Goal: Information Seeking & Learning: Find contact information

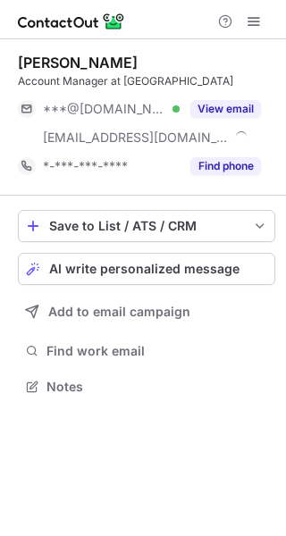
scroll to position [374, 286]
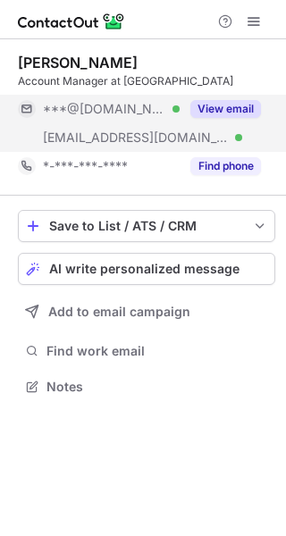
click at [235, 109] on button "View email" at bounding box center [225, 109] width 71 height 18
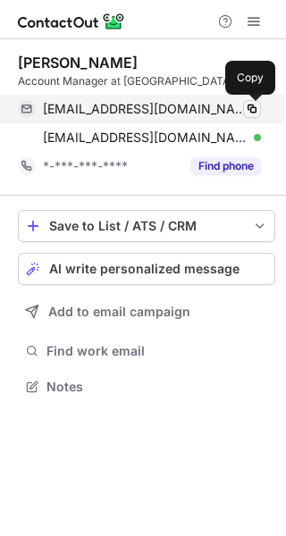
click at [253, 108] on span at bounding box center [252, 109] width 14 height 14
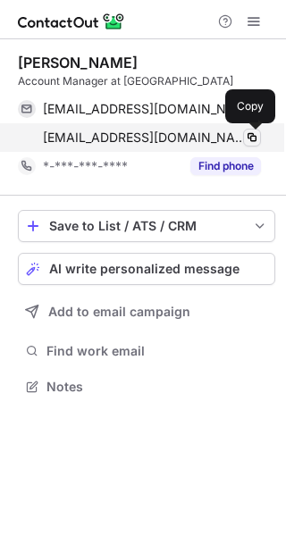
click at [255, 139] on span at bounding box center [252, 138] width 14 height 14
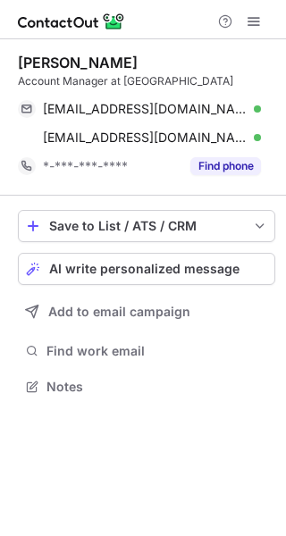
scroll to position [374, 286]
drag, startPoint x: 105, startPoint y: 62, endPoint x: 20, endPoint y: 60, distance: 84.9
click at [20, 60] on div "Ryan Magee" at bounding box center [146, 63] width 257 height 18
copy div "Ryan Magee"
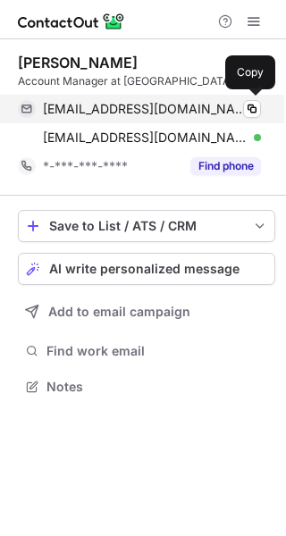
click at [232, 105] on div "wryanmagee@gmail.com Verified" at bounding box center [152, 109] width 218 height 16
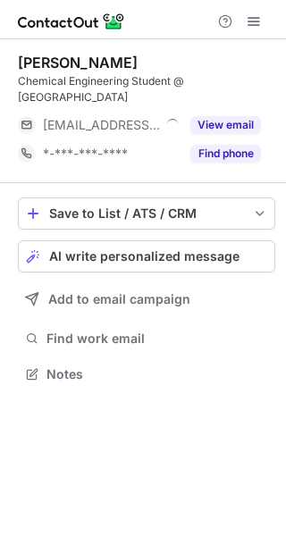
scroll to position [361, 286]
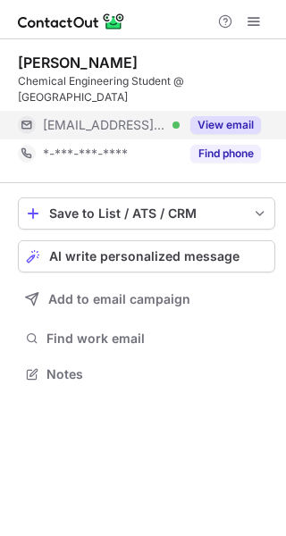
click at [243, 126] on button "View email" at bounding box center [225, 125] width 71 height 18
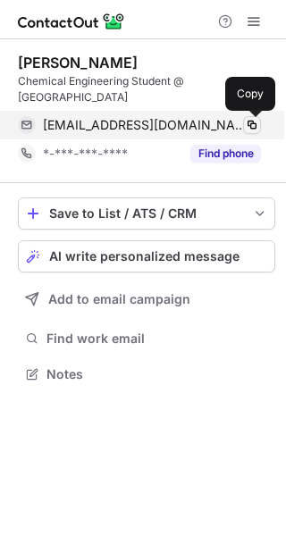
click at [251, 126] on span at bounding box center [252, 125] width 14 height 14
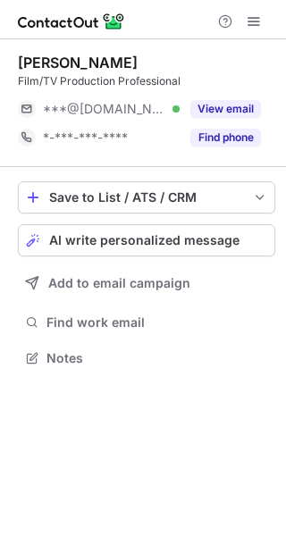
scroll to position [9, 9]
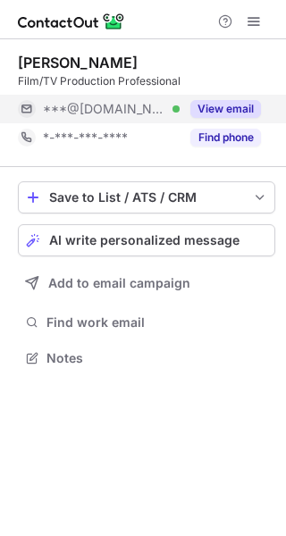
click at [228, 110] on button "View email" at bounding box center [225, 109] width 71 height 18
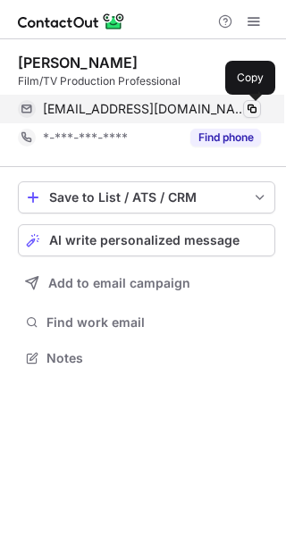
click at [251, 110] on span at bounding box center [252, 109] width 14 height 14
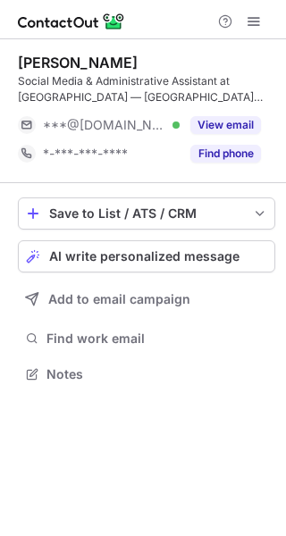
scroll to position [361, 286]
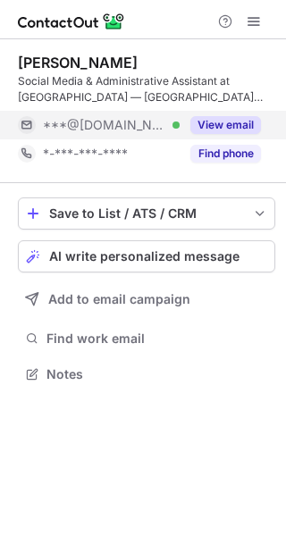
click at [230, 131] on button "View email" at bounding box center [225, 125] width 71 height 18
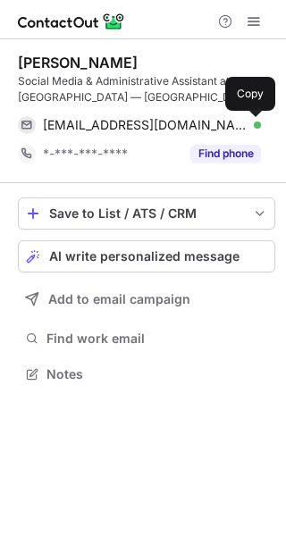
click at [249, 127] on span at bounding box center [252, 125] width 14 height 14
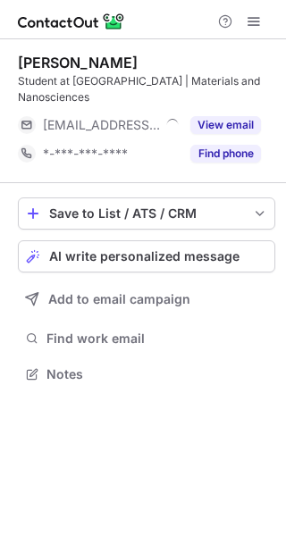
scroll to position [361, 286]
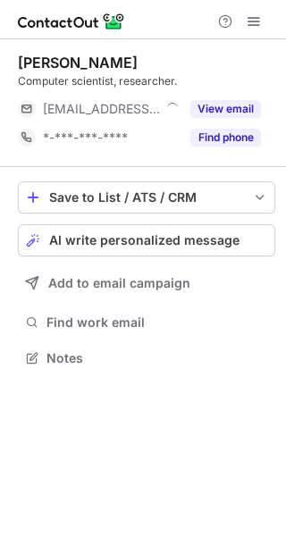
scroll to position [9, 9]
drag, startPoint x: 230, startPoint y: 110, endPoint x: 86, endPoint y: -21, distance: 194.3
click at [86, 0] on html "Mert Cezar Computer scientist, researcher. ***@mcgill.ca View email *-***-***-*…" at bounding box center [143, 268] width 286 height 536
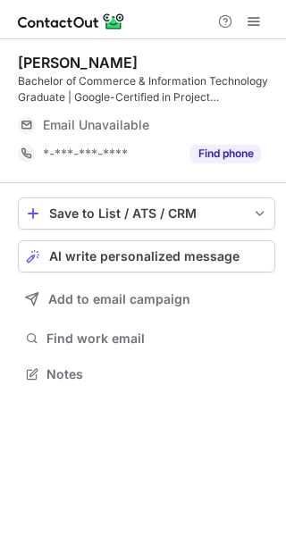
scroll to position [361, 286]
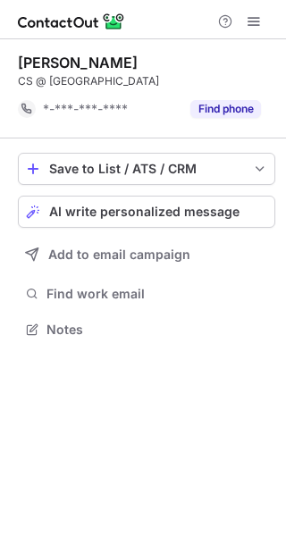
scroll to position [316, 286]
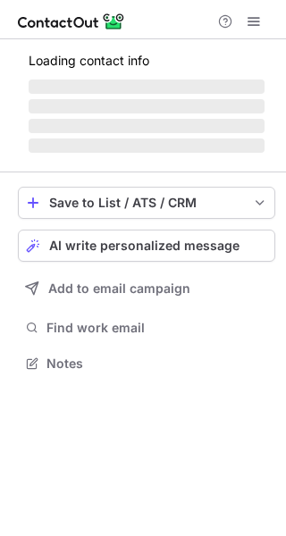
scroll to position [361, 286]
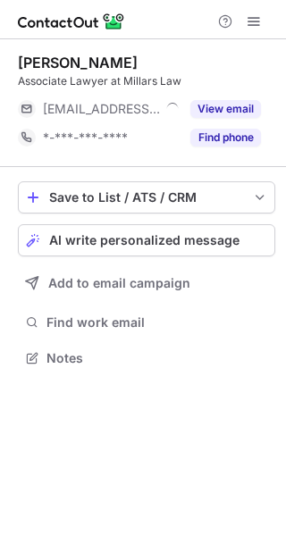
scroll to position [9, 9]
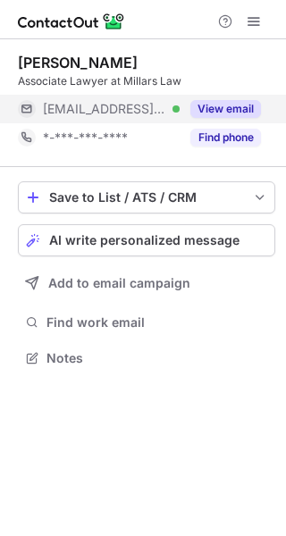
click at [229, 117] on button "View email" at bounding box center [225, 109] width 71 height 18
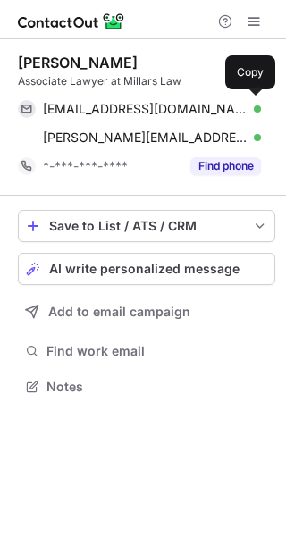
scroll to position [374, 286]
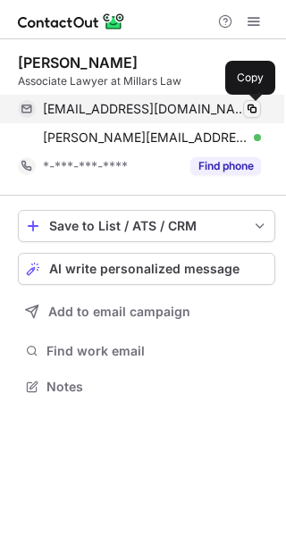
click at [253, 114] on span at bounding box center [252, 109] width 14 height 14
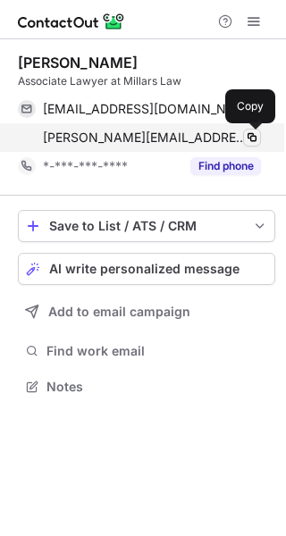
click at [259, 140] on button at bounding box center [252, 138] width 18 height 18
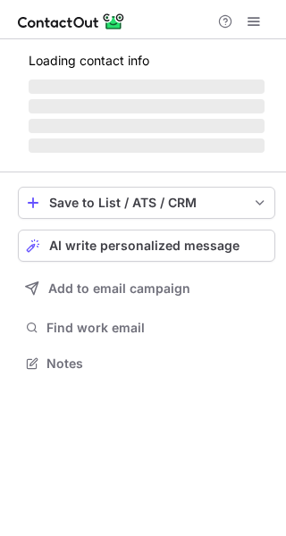
scroll to position [361, 286]
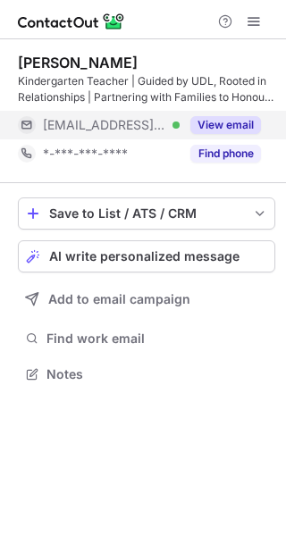
click at [234, 121] on button "View email" at bounding box center [225, 125] width 71 height 18
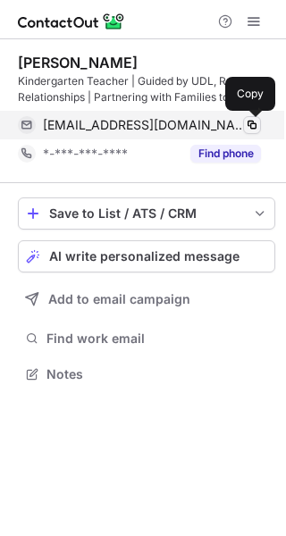
click at [251, 121] on span at bounding box center [252, 125] width 14 height 14
click at [250, 121] on span at bounding box center [252, 125] width 14 height 14
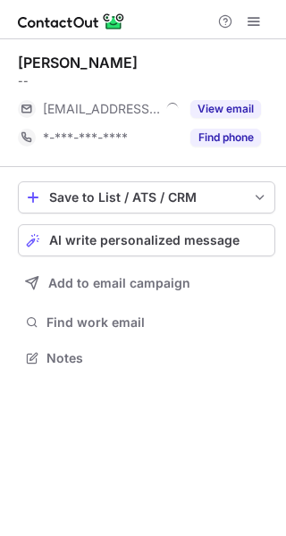
scroll to position [9, 9]
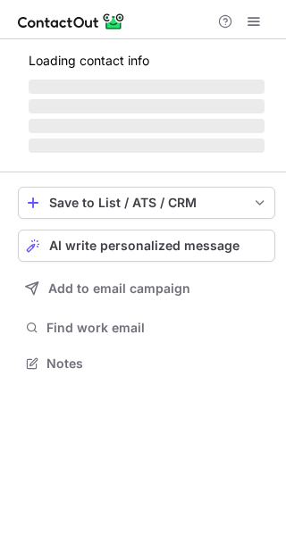
scroll to position [374, 286]
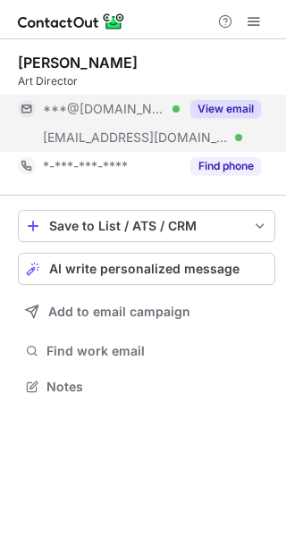
click at [224, 106] on button "View email" at bounding box center [225, 109] width 71 height 18
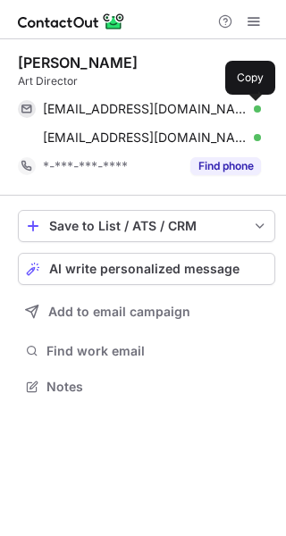
click at [250, 106] on span at bounding box center [252, 109] width 14 height 14
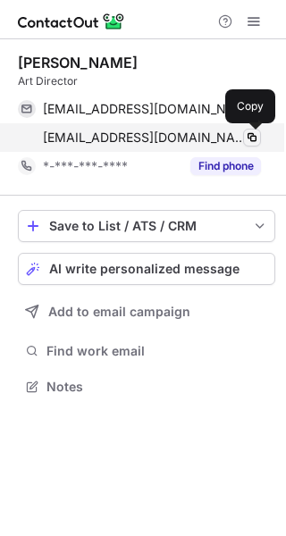
click at [253, 138] on span at bounding box center [252, 138] width 14 height 14
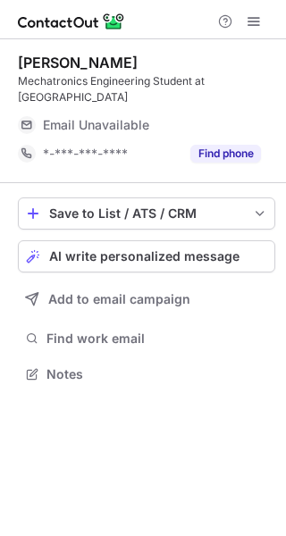
scroll to position [361, 286]
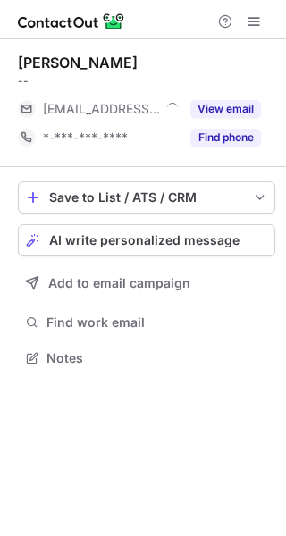
scroll to position [9, 9]
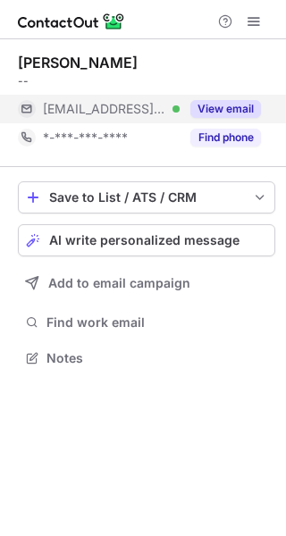
click at [237, 106] on button "View email" at bounding box center [225, 109] width 71 height 18
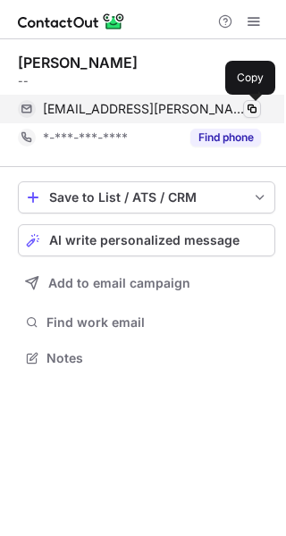
click at [257, 109] on span at bounding box center [252, 109] width 14 height 14
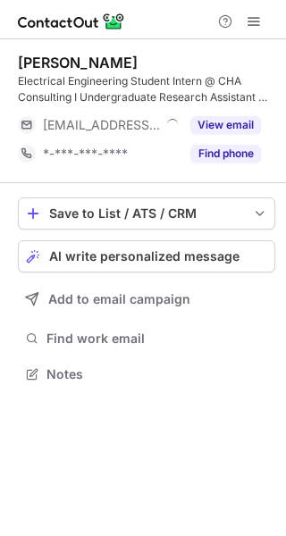
scroll to position [361, 286]
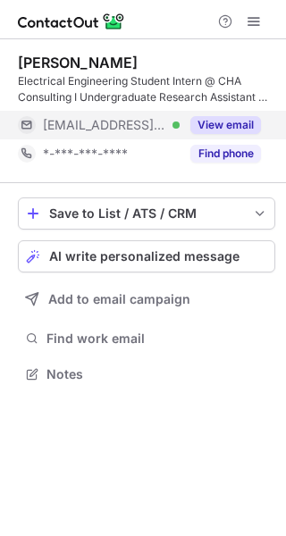
click at [224, 119] on button "View email" at bounding box center [225, 125] width 71 height 18
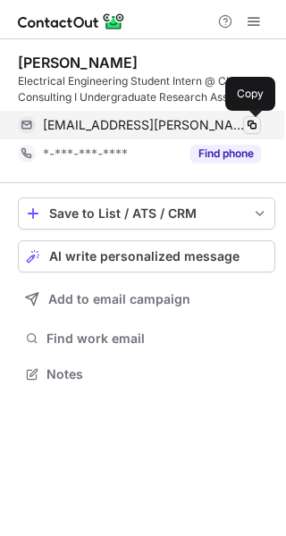
click at [249, 125] on span at bounding box center [252, 125] width 14 height 14
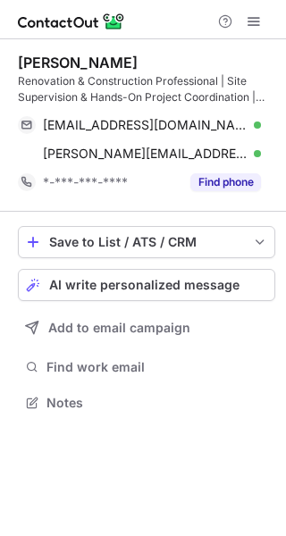
scroll to position [390, 286]
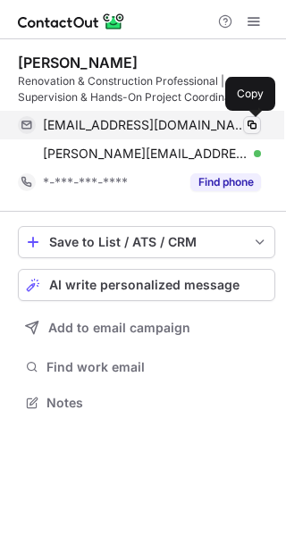
click at [252, 122] on span at bounding box center [252, 125] width 14 height 14
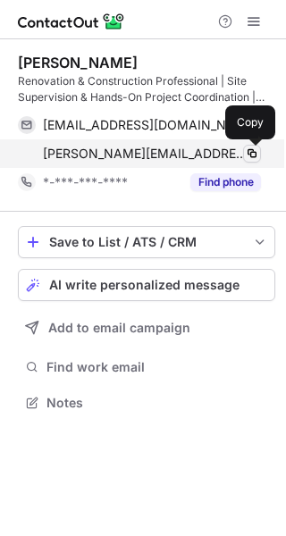
click at [253, 150] on span at bounding box center [252, 154] width 14 height 14
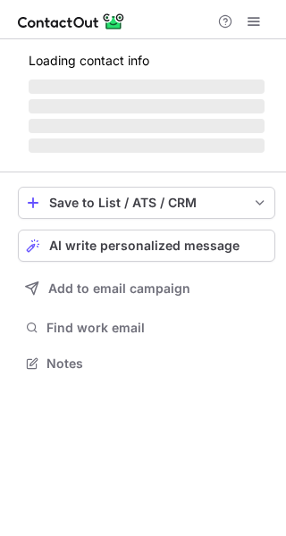
scroll to position [361, 286]
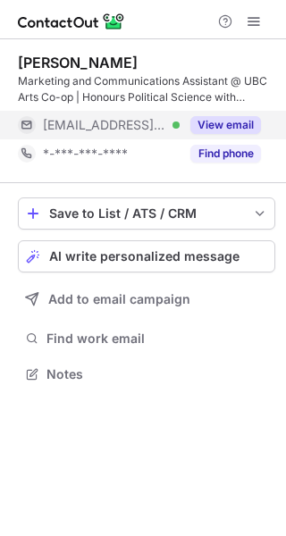
click at [223, 122] on button "View email" at bounding box center [225, 125] width 71 height 18
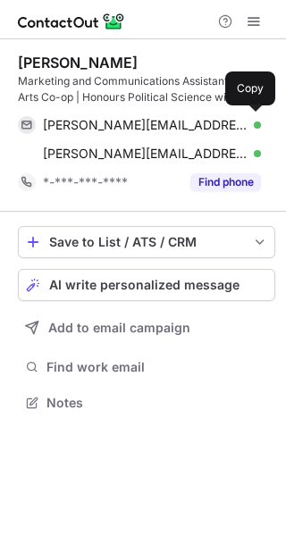
scroll to position [390, 286]
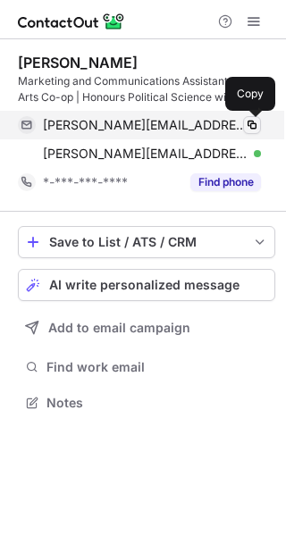
click at [251, 125] on span at bounding box center [252, 125] width 14 height 14
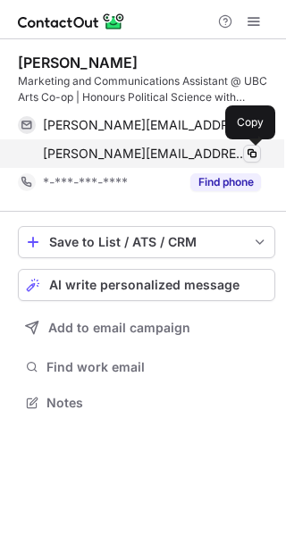
click at [249, 155] on span at bounding box center [252, 154] width 14 height 14
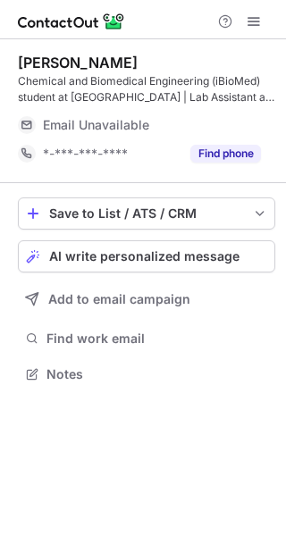
scroll to position [361, 286]
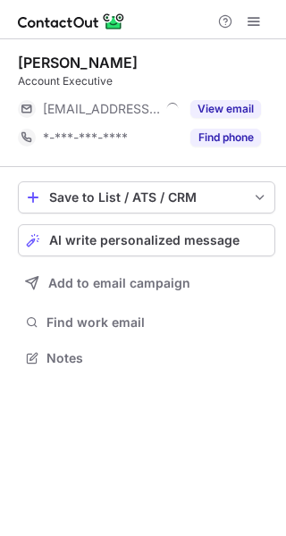
scroll to position [9, 9]
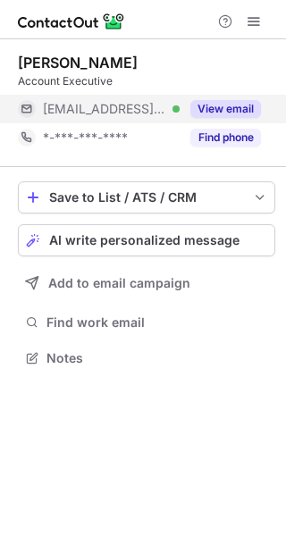
click at [220, 107] on button "View email" at bounding box center [225, 109] width 71 height 18
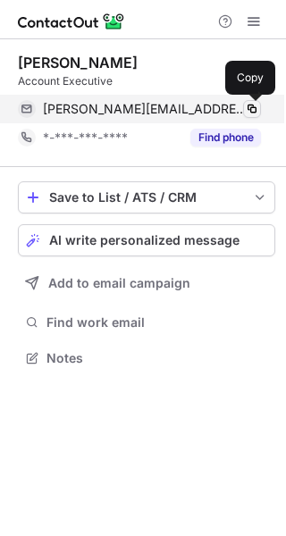
click at [251, 105] on span at bounding box center [252, 109] width 14 height 14
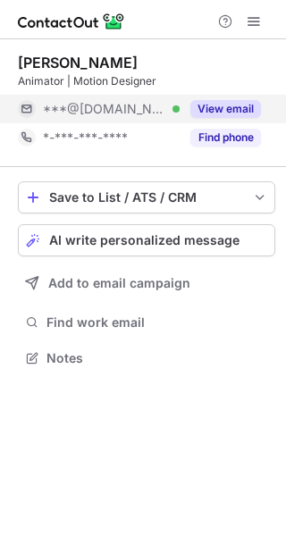
scroll to position [345, 286]
click at [238, 105] on button "View email" at bounding box center [225, 109] width 71 height 18
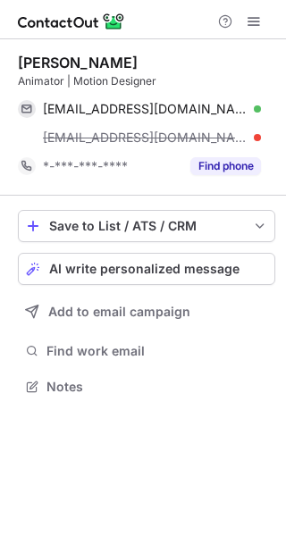
scroll to position [374, 286]
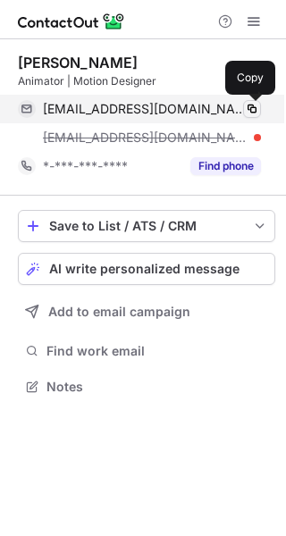
click at [251, 110] on span at bounding box center [252, 109] width 14 height 14
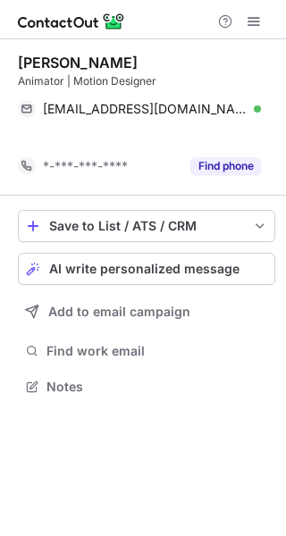
scroll to position [345, 286]
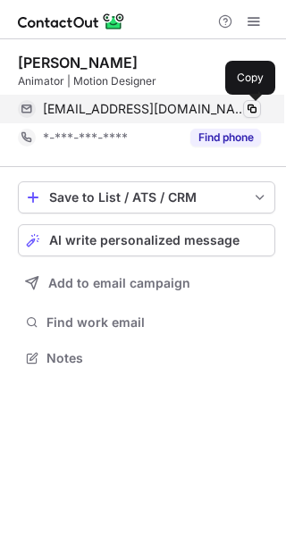
click at [255, 109] on span at bounding box center [252, 109] width 14 height 14
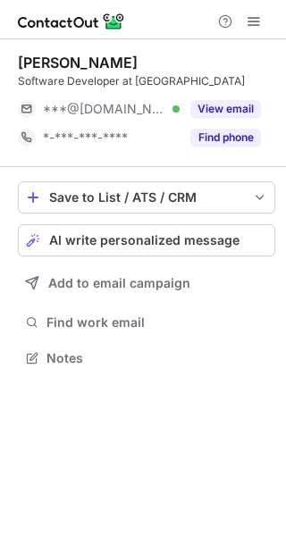
scroll to position [9, 9]
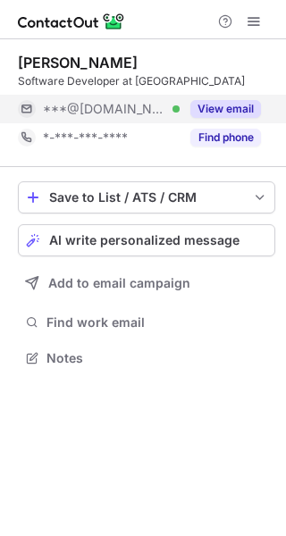
click at [215, 110] on button "View email" at bounding box center [225, 109] width 71 height 18
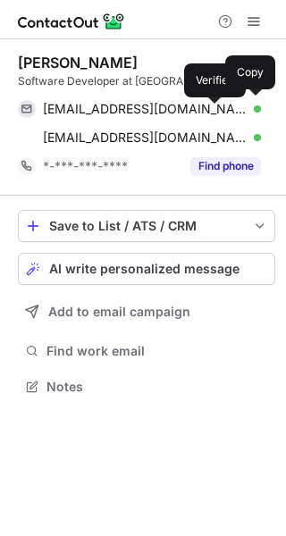
scroll to position [374, 286]
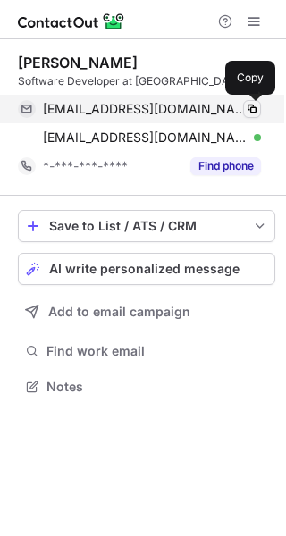
click at [247, 110] on span at bounding box center [252, 109] width 14 height 14
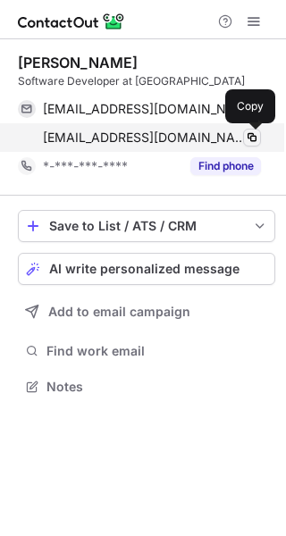
click at [256, 137] on span at bounding box center [252, 138] width 14 height 14
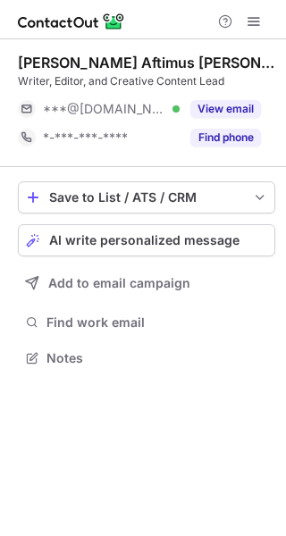
scroll to position [9, 9]
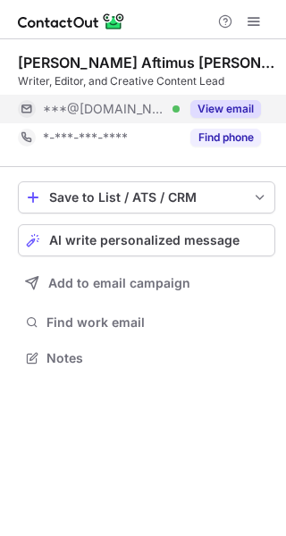
click at [223, 114] on button "View email" at bounding box center [225, 109] width 71 height 18
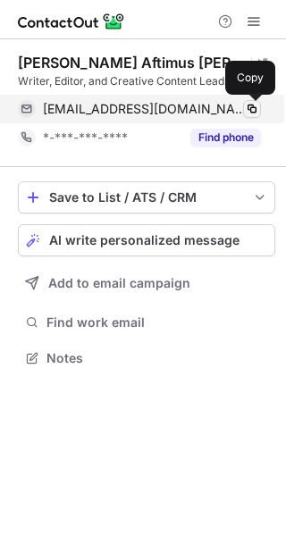
click at [251, 110] on span at bounding box center [252, 109] width 14 height 14
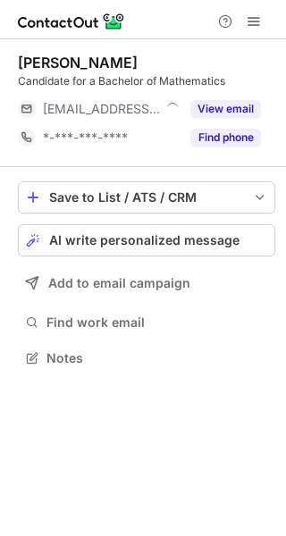
scroll to position [9, 9]
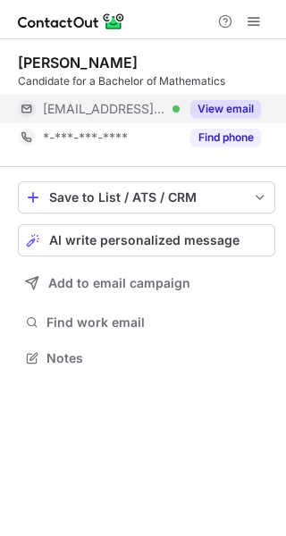
click at [230, 114] on button "View email" at bounding box center [225, 109] width 71 height 18
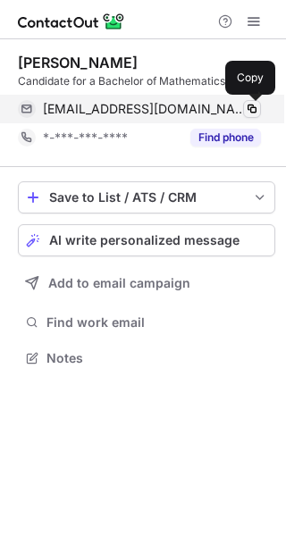
click at [248, 115] on span at bounding box center [252, 109] width 14 height 14
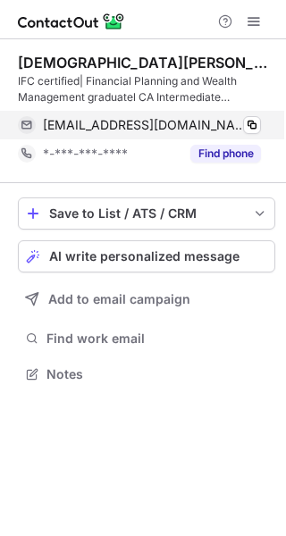
scroll to position [361, 286]
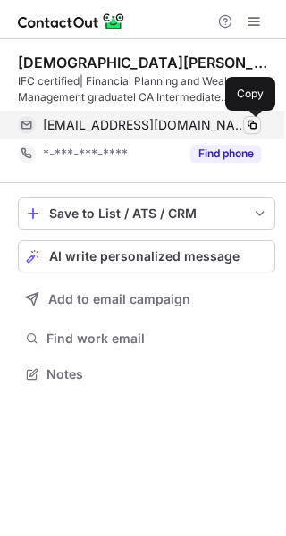
click at [257, 126] on span at bounding box center [252, 125] width 14 height 14
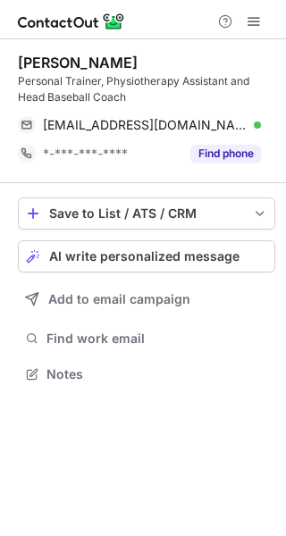
scroll to position [361, 286]
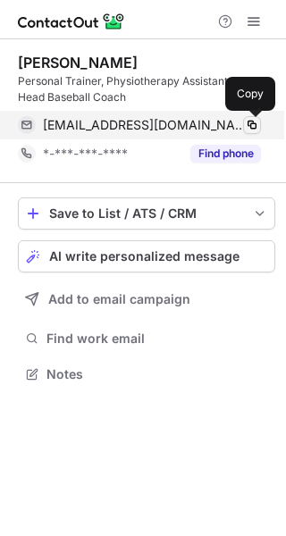
click at [249, 129] on span at bounding box center [252, 125] width 14 height 14
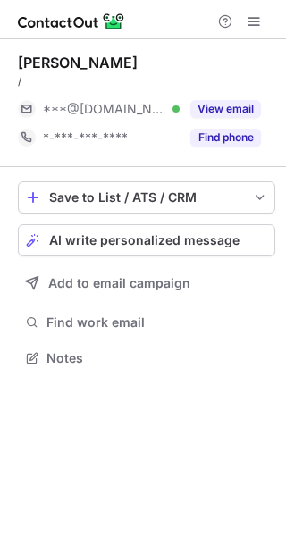
scroll to position [9, 9]
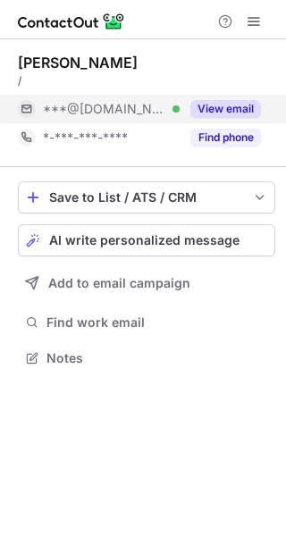
click at [239, 115] on button "View email" at bounding box center [225, 109] width 71 height 18
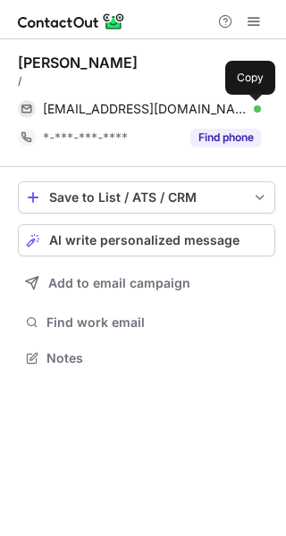
click at [246, 105] on span at bounding box center [252, 109] width 14 height 14
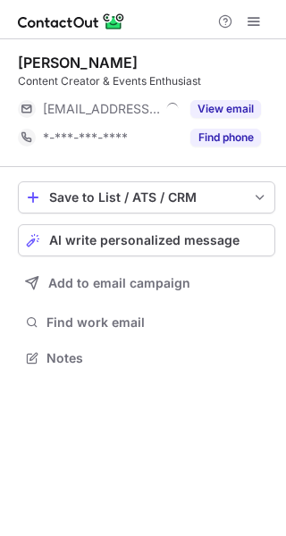
scroll to position [345, 286]
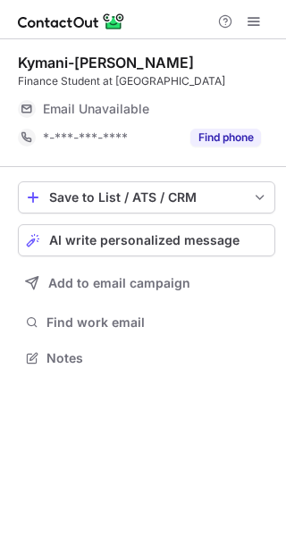
scroll to position [9, 9]
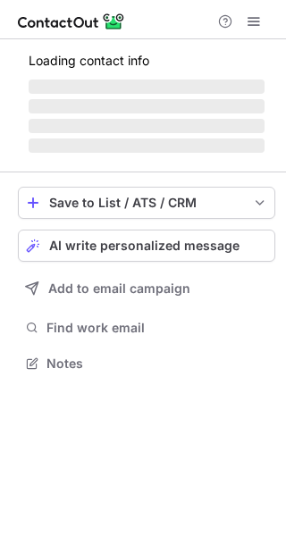
scroll to position [9, 9]
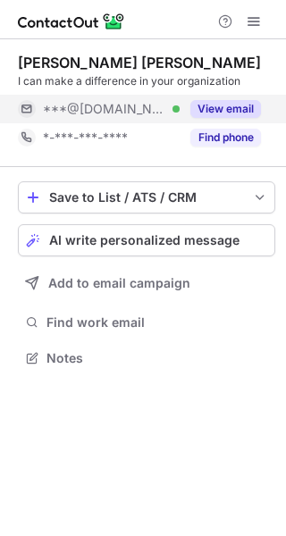
click at [228, 110] on button "View email" at bounding box center [225, 109] width 71 height 18
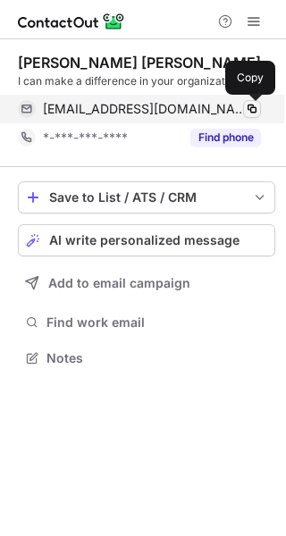
click at [251, 110] on span at bounding box center [252, 109] width 14 height 14
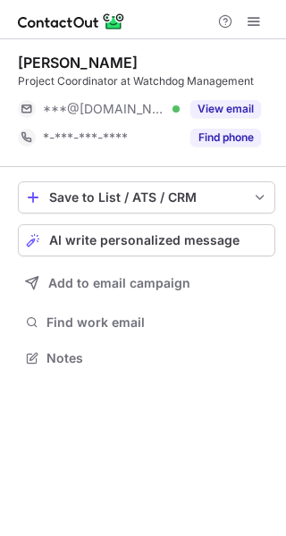
scroll to position [9, 9]
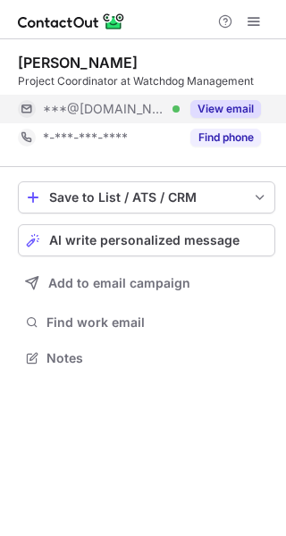
click at [226, 112] on button "View email" at bounding box center [225, 109] width 71 height 18
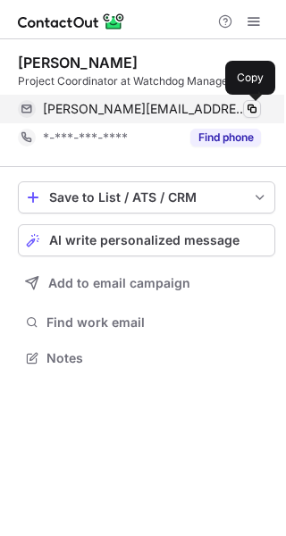
click at [251, 110] on span at bounding box center [252, 109] width 14 height 14
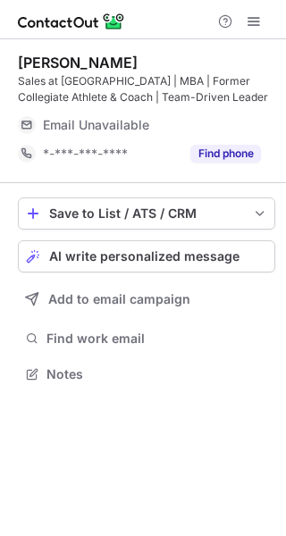
scroll to position [361, 286]
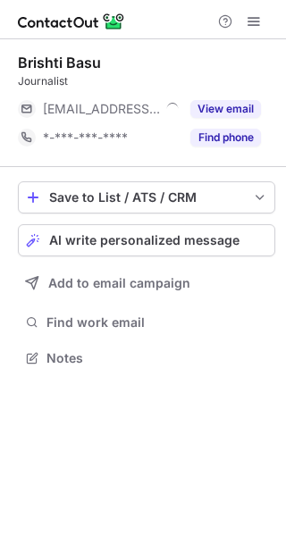
scroll to position [9, 9]
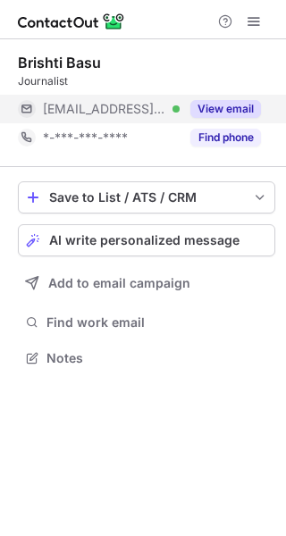
click at [238, 106] on button "View email" at bounding box center [225, 109] width 71 height 18
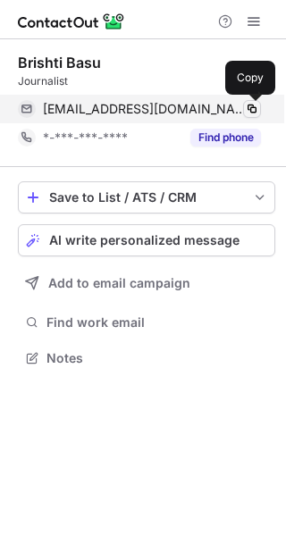
click at [251, 110] on span at bounding box center [252, 109] width 14 height 14
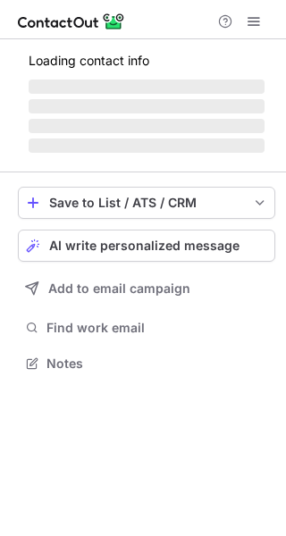
scroll to position [345, 286]
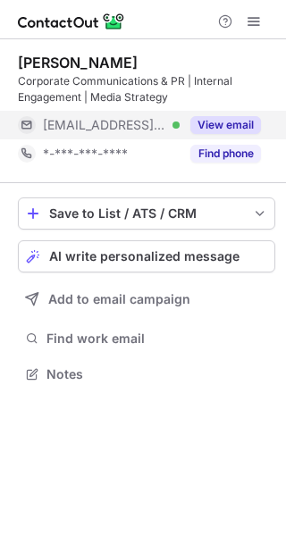
click at [223, 121] on button "View email" at bounding box center [225, 125] width 71 height 18
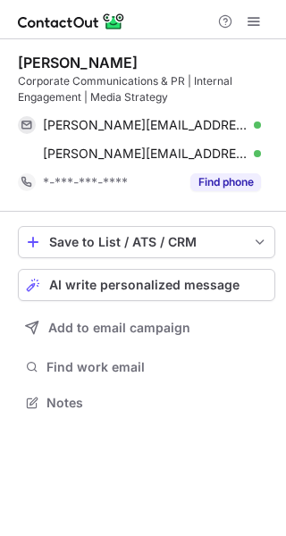
scroll to position [390, 286]
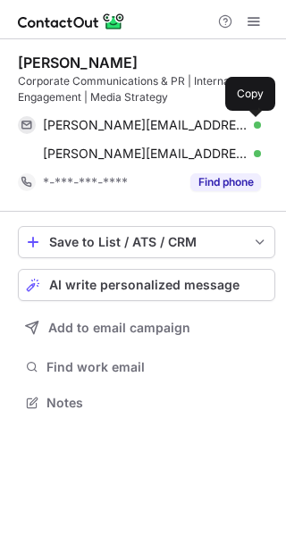
click at [249, 122] on span at bounding box center [252, 125] width 14 height 14
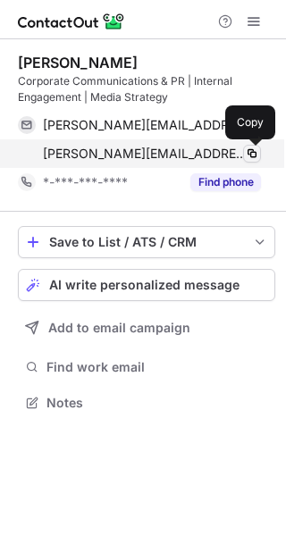
click at [253, 156] on span at bounding box center [252, 154] width 14 height 14
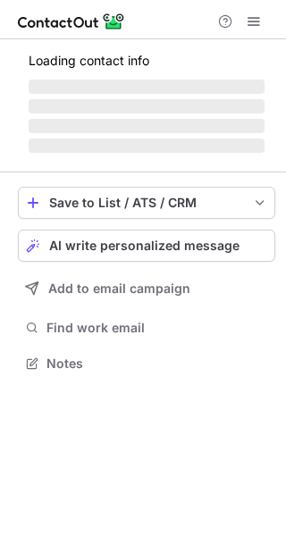
scroll to position [9, 9]
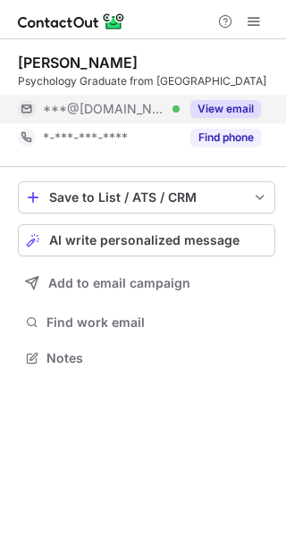
click at [224, 105] on button "View email" at bounding box center [225, 109] width 71 height 18
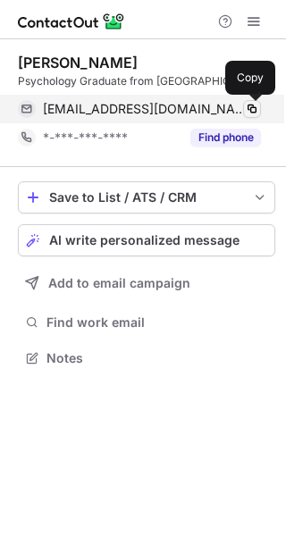
click at [246, 112] on span at bounding box center [252, 109] width 14 height 14
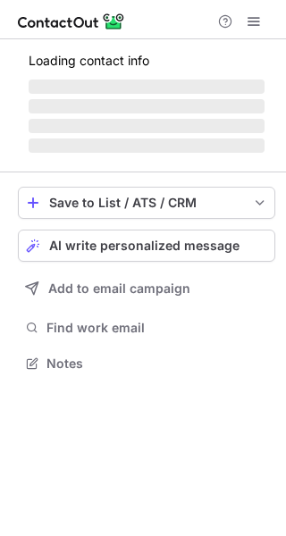
scroll to position [374, 286]
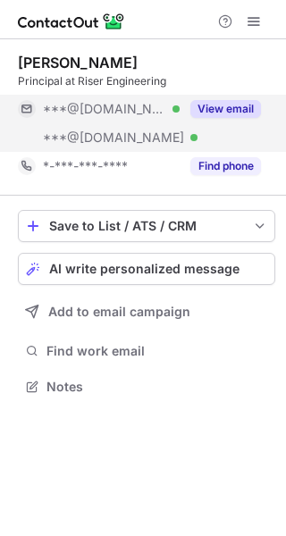
click at [230, 108] on button "View email" at bounding box center [225, 109] width 71 height 18
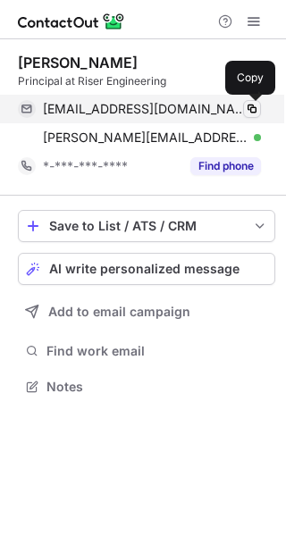
click at [252, 108] on span at bounding box center [252, 109] width 14 height 14
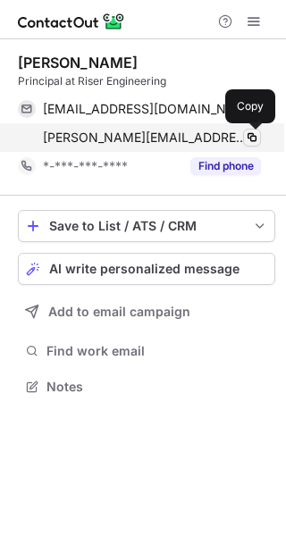
click at [255, 132] on span at bounding box center [252, 138] width 14 height 14
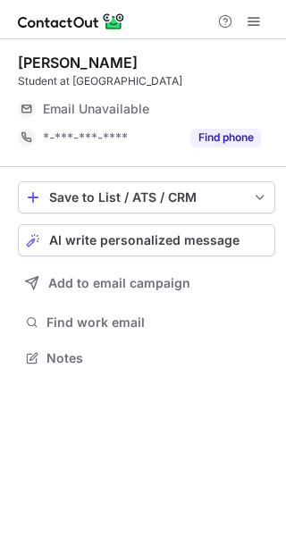
scroll to position [9, 9]
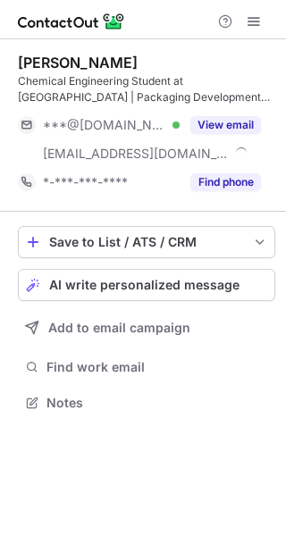
scroll to position [390, 286]
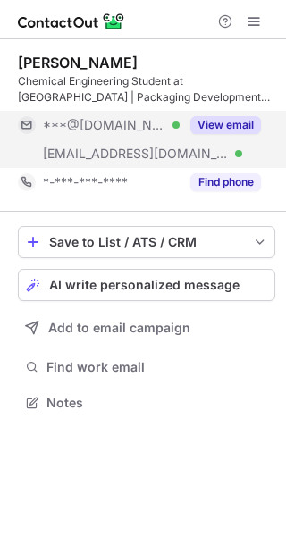
click at [239, 118] on button "View email" at bounding box center [225, 125] width 71 height 18
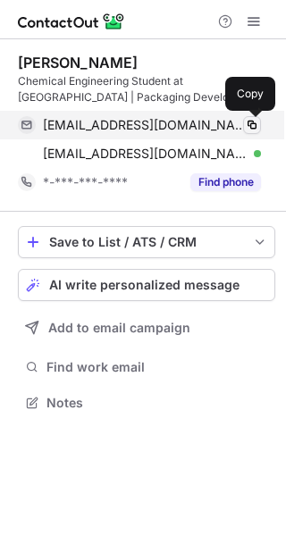
click at [252, 121] on span at bounding box center [252, 125] width 14 height 14
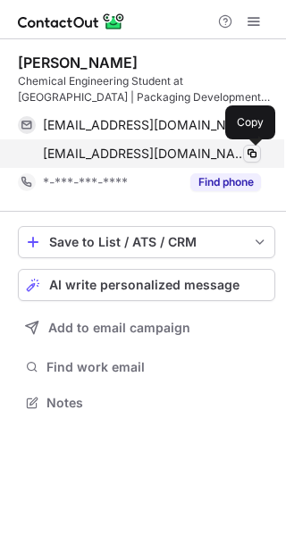
click at [257, 152] on span at bounding box center [252, 154] width 14 height 14
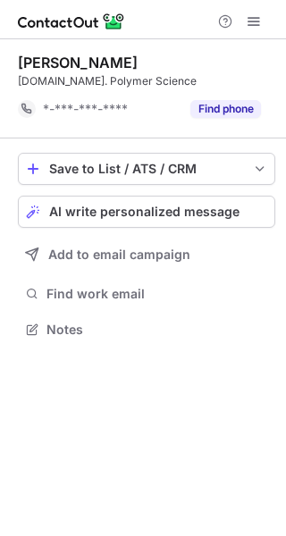
scroll to position [316, 286]
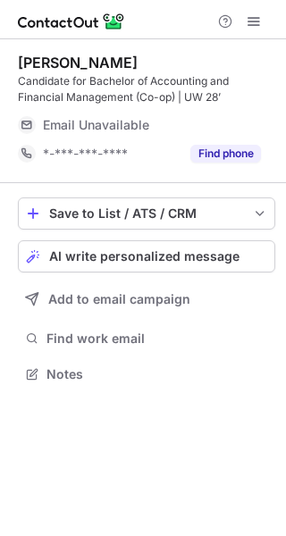
scroll to position [361, 286]
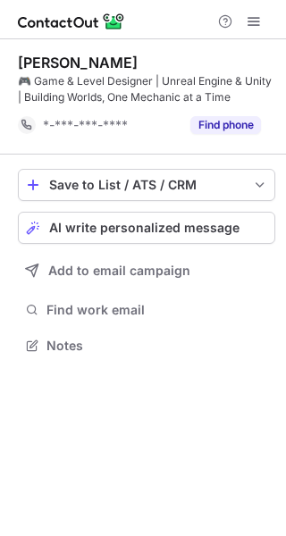
scroll to position [333, 286]
click at [215, 123] on button "Find phone" at bounding box center [225, 125] width 71 height 18
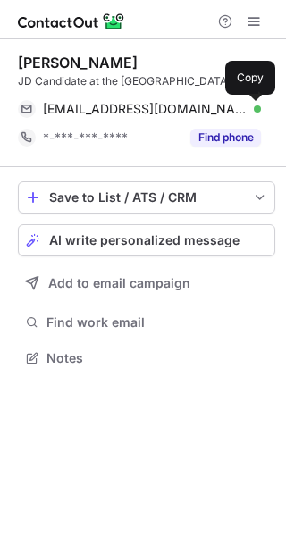
scroll to position [345, 286]
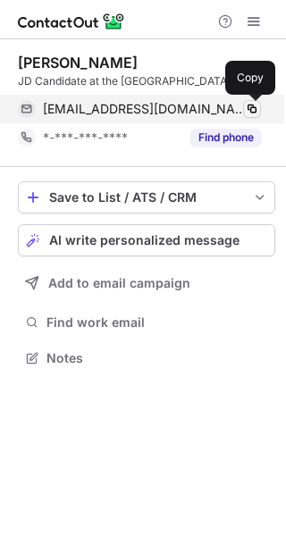
drag, startPoint x: 0, startPoint y: 0, endPoint x: 251, endPoint y: 105, distance: 272.1
click at [251, 105] on span at bounding box center [252, 109] width 14 height 14
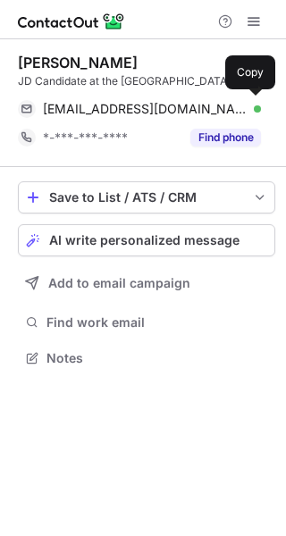
scroll to position [345, 286]
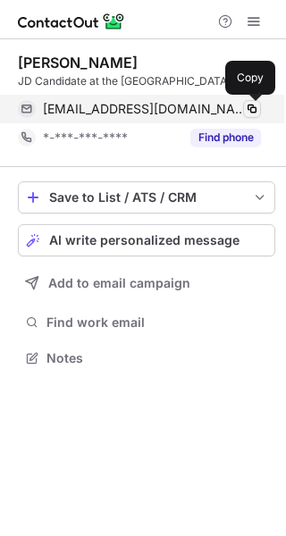
click at [251, 105] on span at bounding box center [252, 109] width 14 height 14
click at [253, 112] on span at bounding box center [252, 109] width 14 height 14
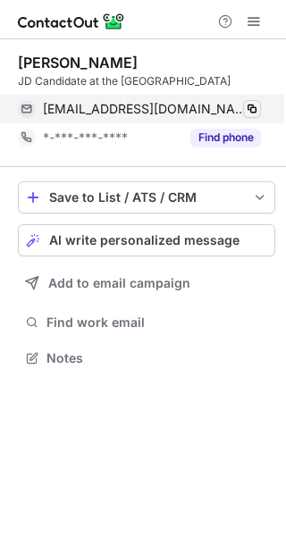
click at [253, 112] on span at bounding box center [252, 109] width 14 height 14
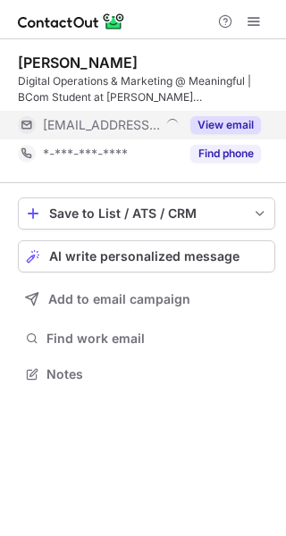
scroll to position [361, 286]
click at [239, 127] on button "View email" at bounding box center [225, 125] width 71 height 18
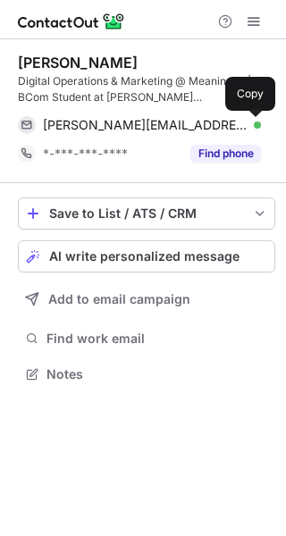
click at [249, 121] on span at bounding box center [252, 125] width 14 height 14
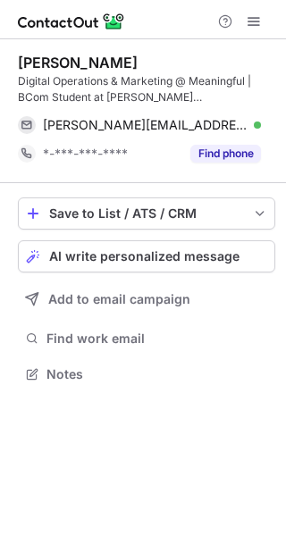
click at [249, 121] on span at bounding box center [252, 125] width 14 height 14
